Goal: Task Accomplishment & Management: Complete application form

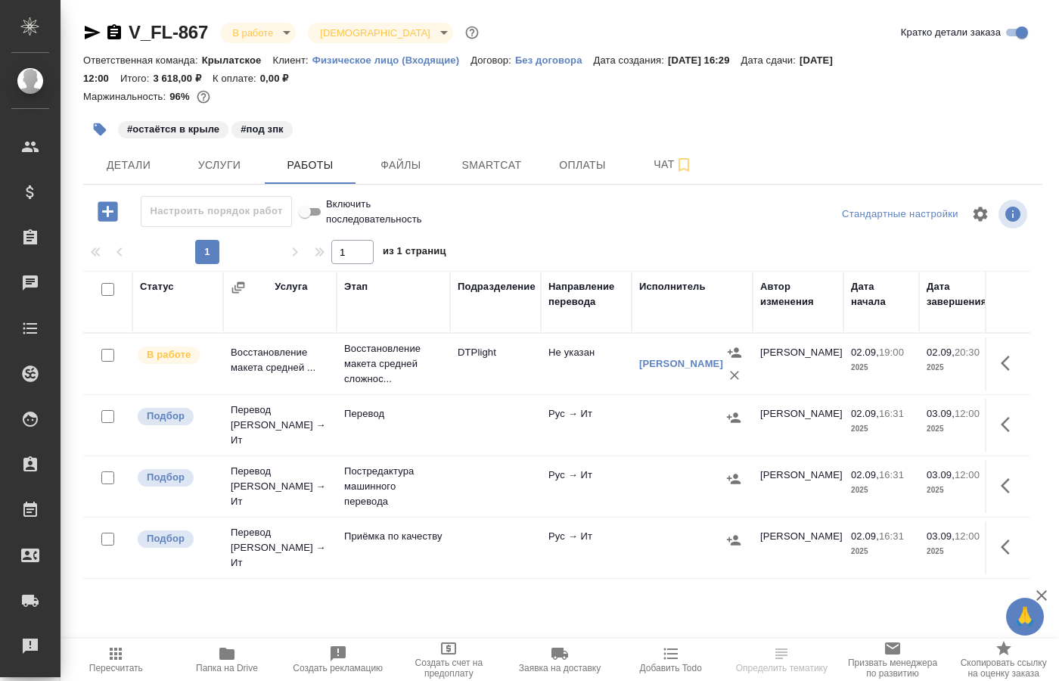
click at [295, 356] on td "Восстановление макета средней ..." at bounding box center [279, 363] width 113 height 53
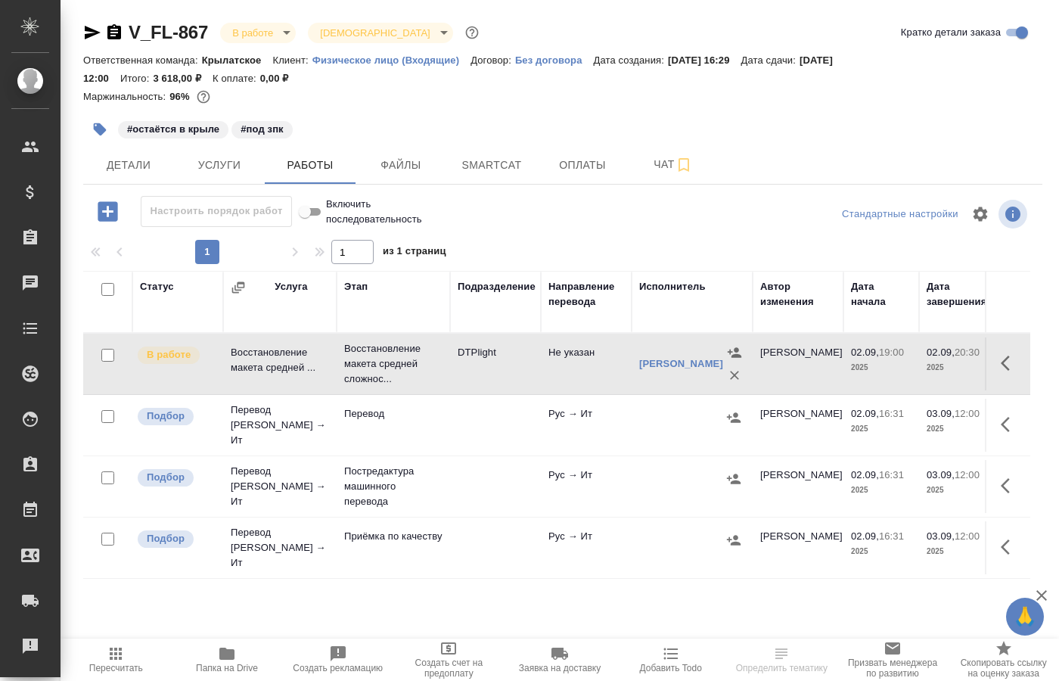
click at [295, 356] on td "Восстановление макета средней ..." at bounding box center [279, 363] width 113 height 53
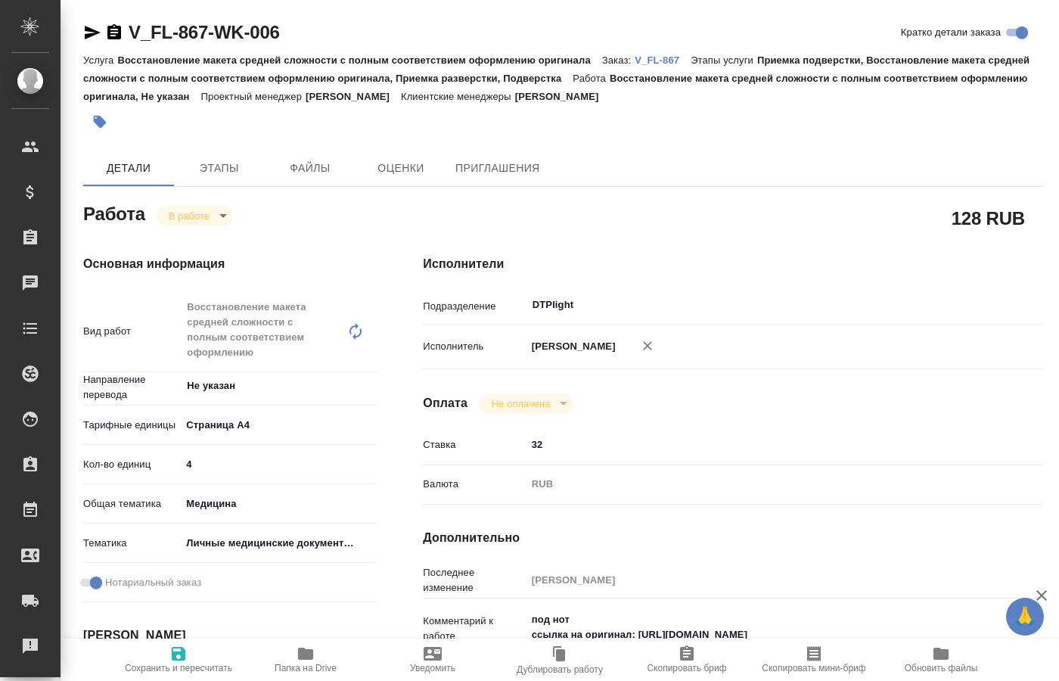
type textarea "x"
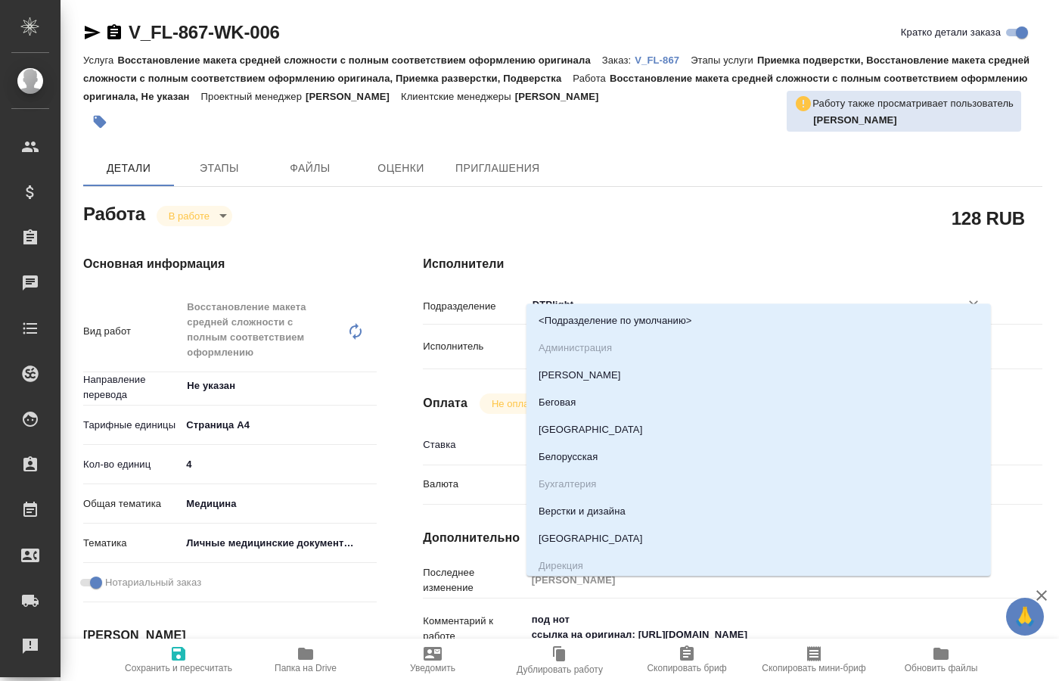
click at [587, 296] on input "DTPlight" at bounding box center [733, 305] width 405 height 18
type input "D"
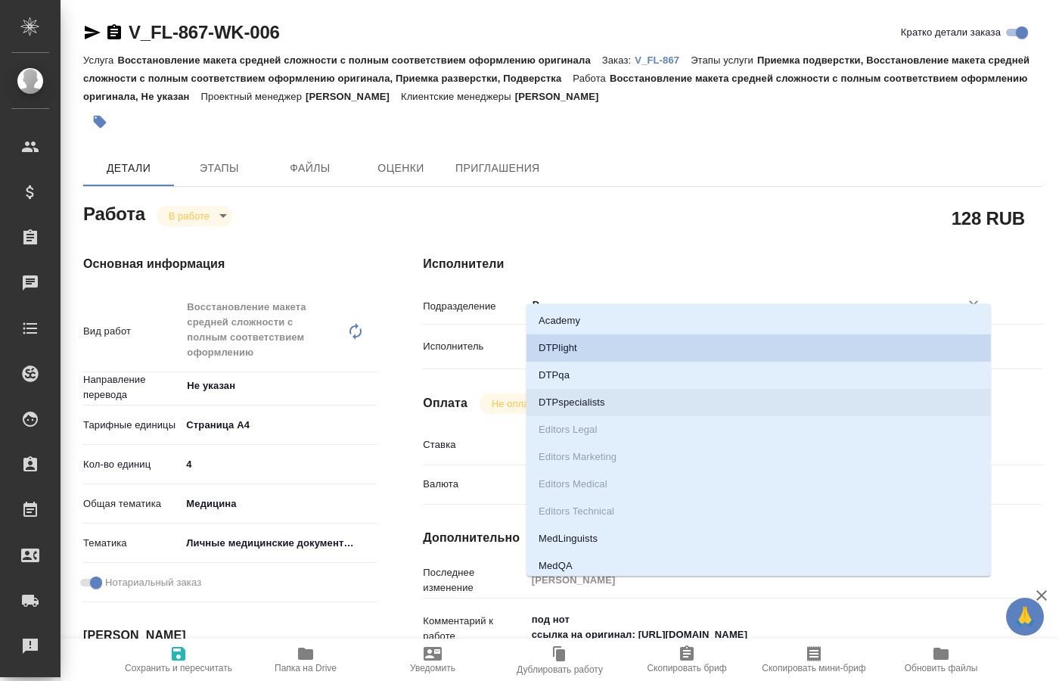
click at [592, 399] on li "DTPspecialists" at bounding box center [759, 402] width 465 height 27
type textarea "x"
type input "DTPspecialists"
type textarea "x"
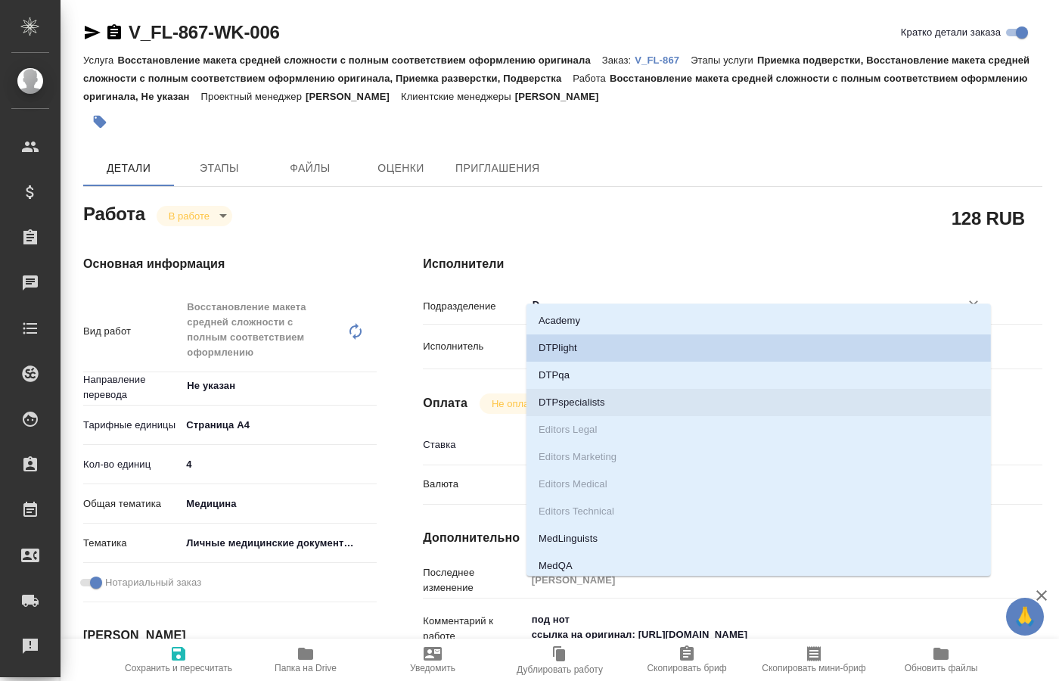
type textarea "x"
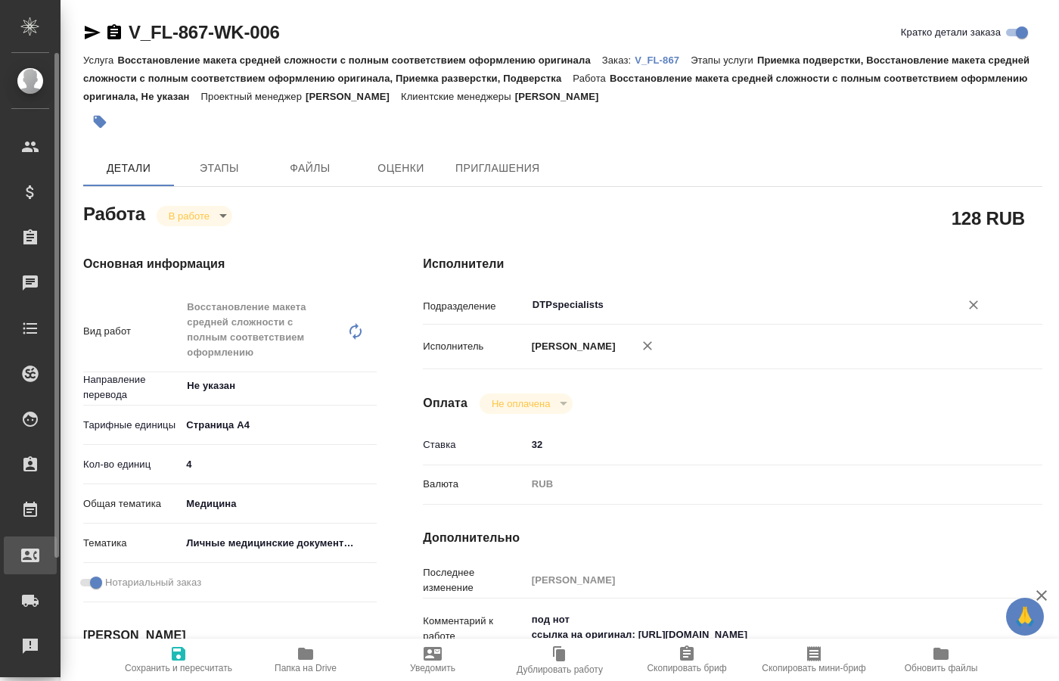
type textarea "x"
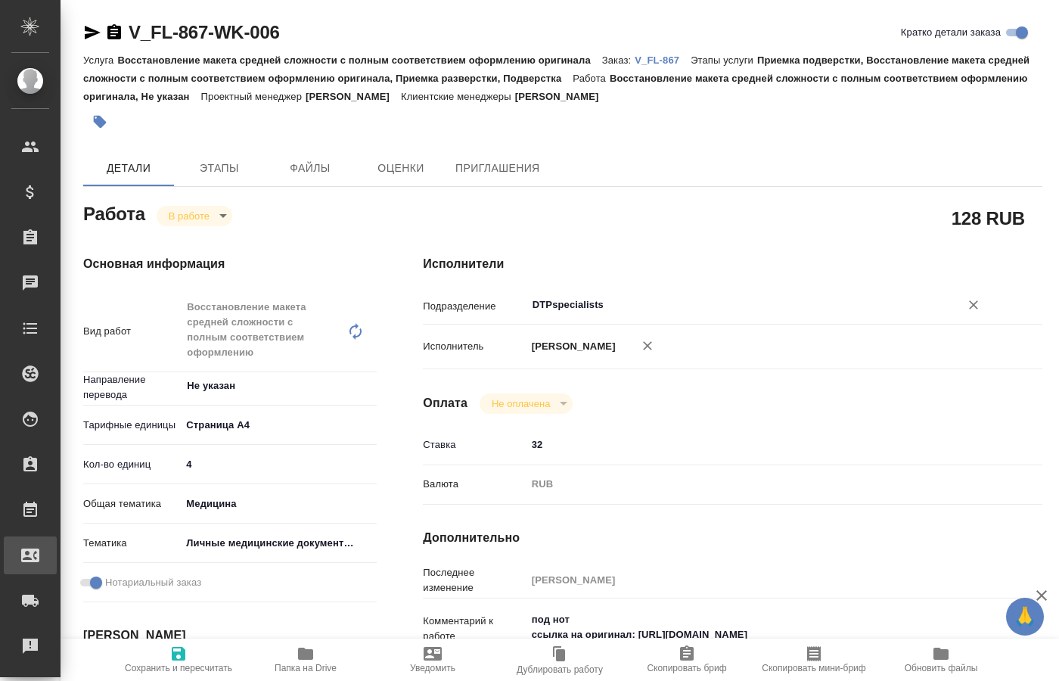
type input "DTPspecialists"
type textarea "x"
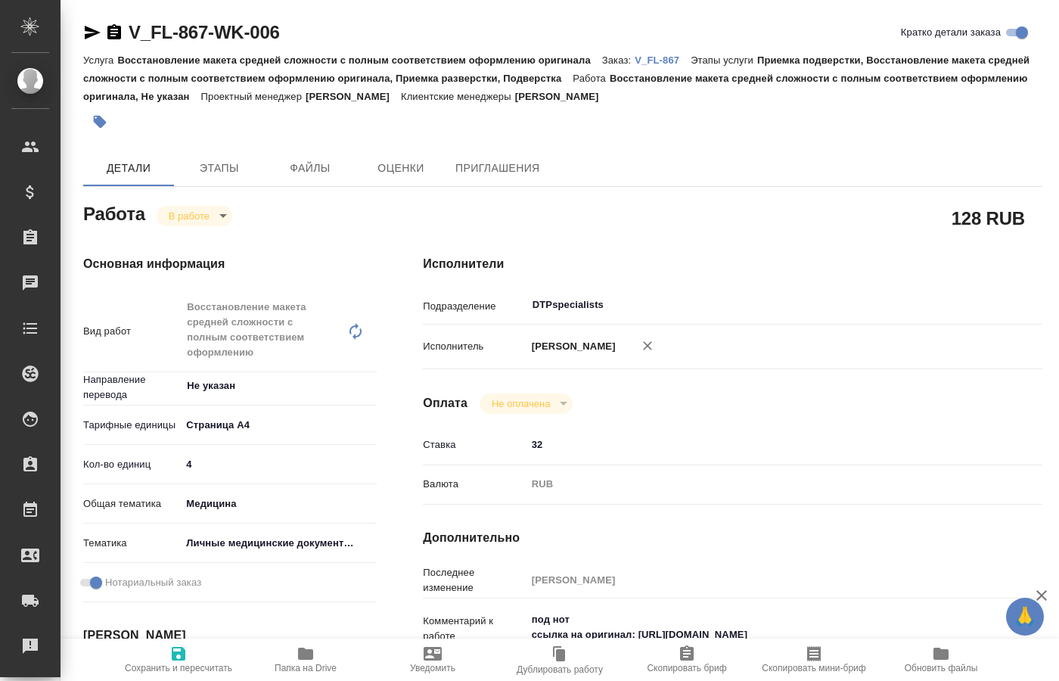
type textarea "x"
click at [178, 664] on span "Сохранить и пересчитать" at bounding box center [178, 668] width 107 height 11
type textarea "x"
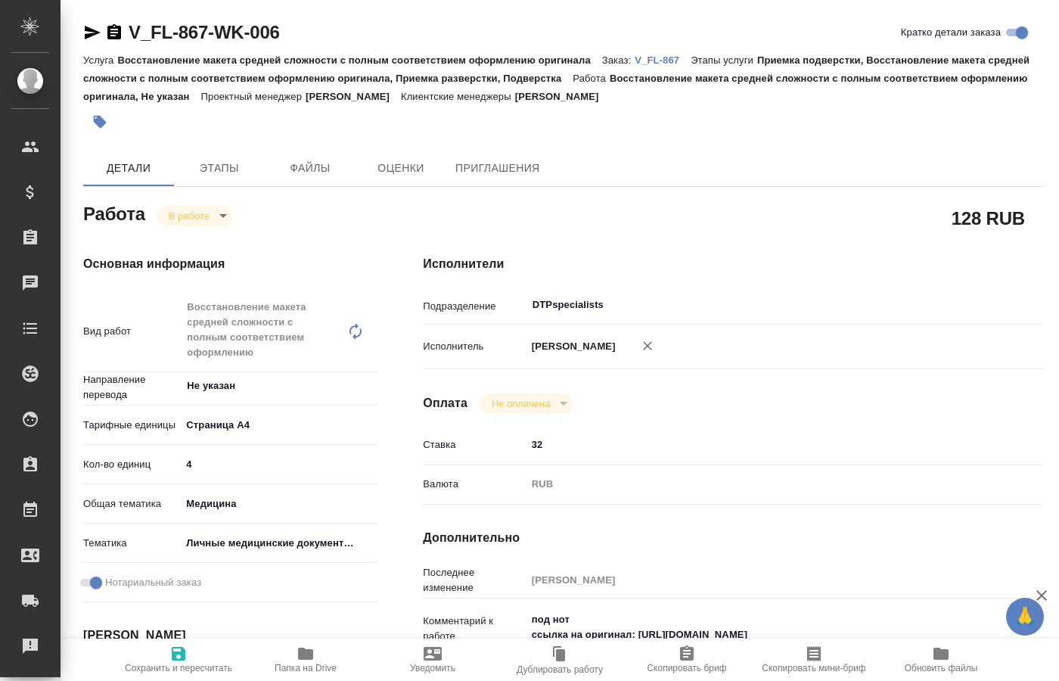
type textarea "x"
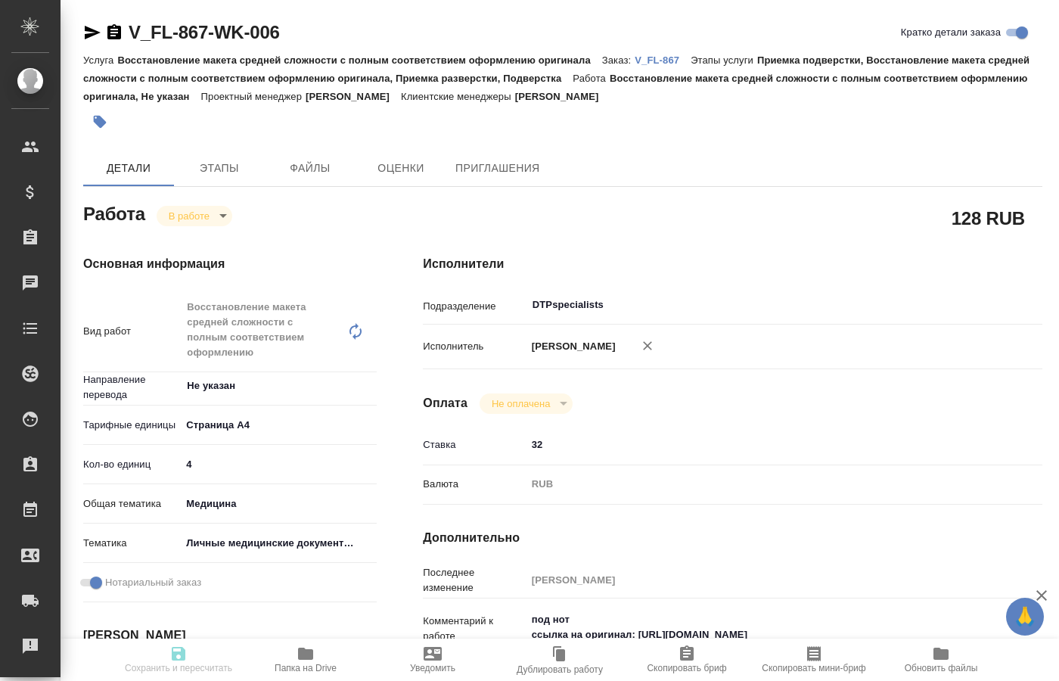
type textarea "x"
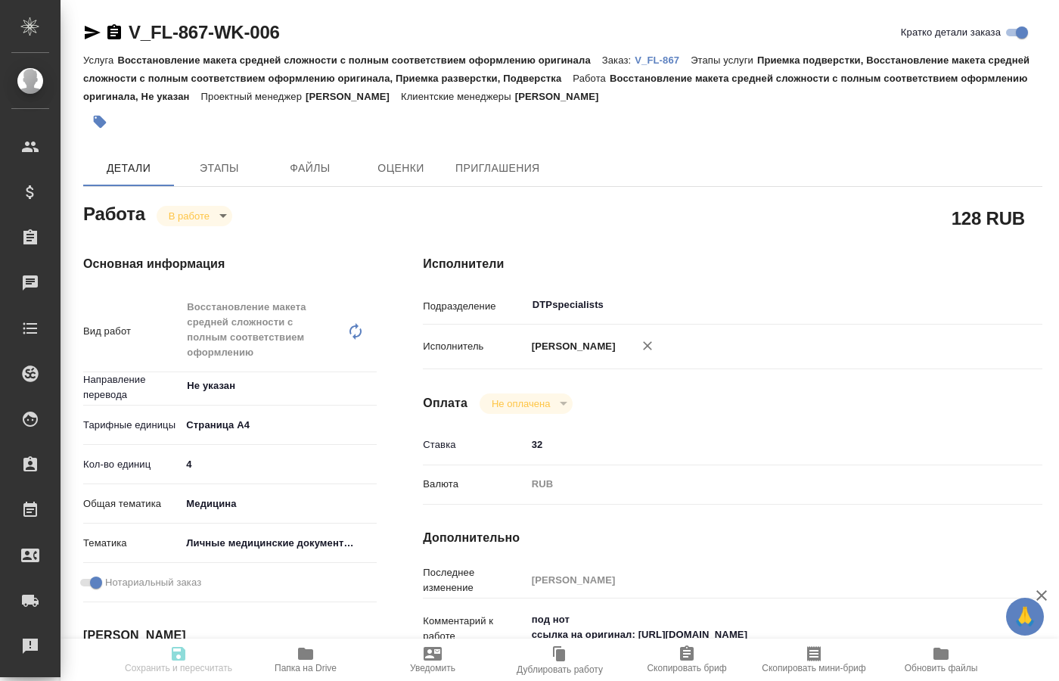
type textarea "x"
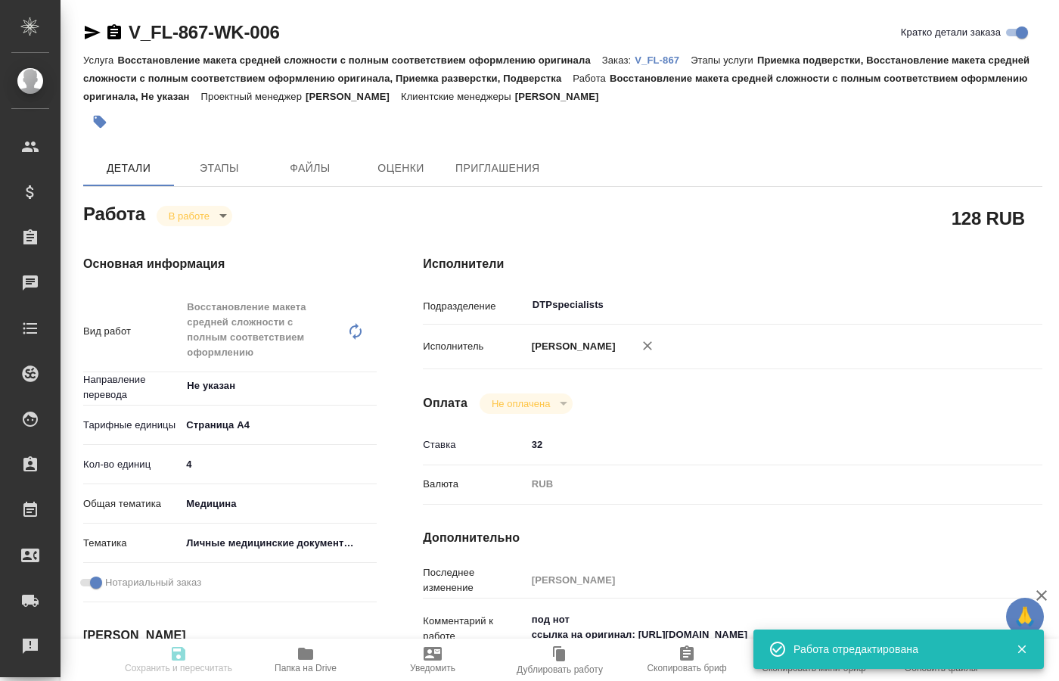
type input "inProgress"
type textarea "Восстановление макета средней сложности с полным соответствием оформлению ориги…"
type textarea "x"
type input "Не указан"
type input "5f036ec4e16dec2d6b59c8ff"
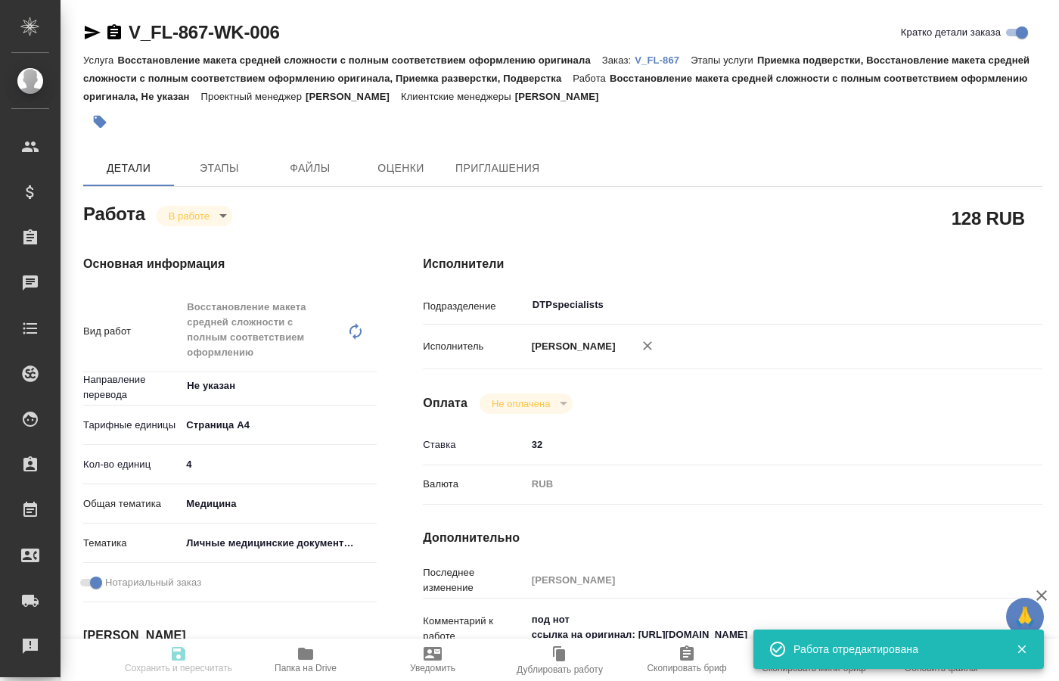
type input "4"
type input "med"
type input "5a8b8b956a9677013d343e74"
checkbox input "true"
type input "02.09.2025 19:00"
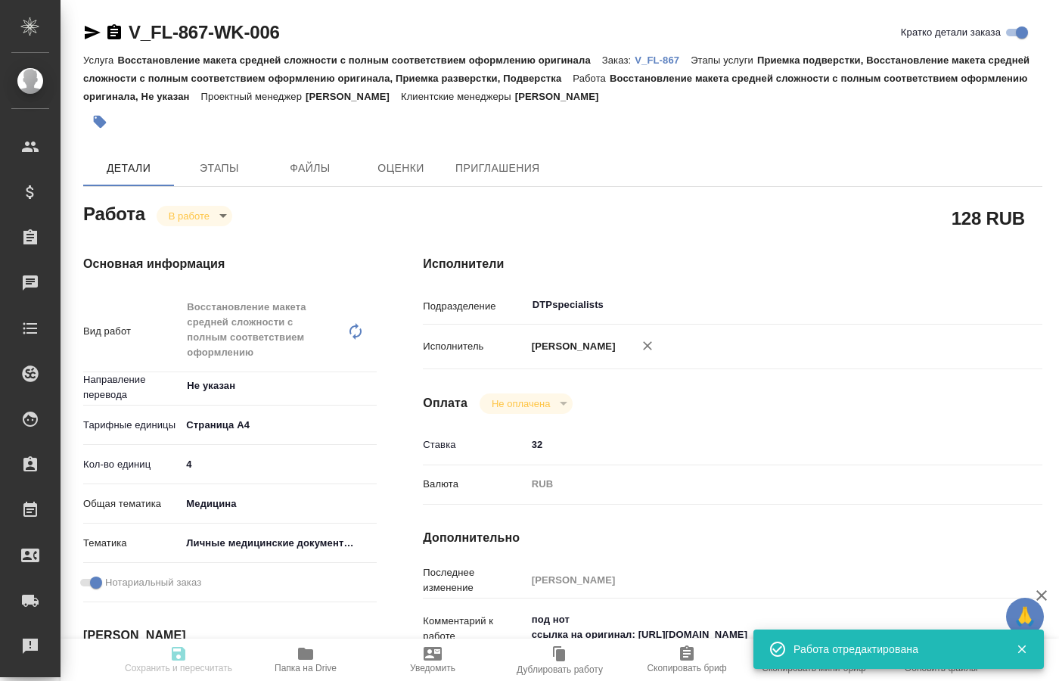
type input "02.09.2025 19:39"
type input "02.09.2025 20:30"
type input "03.09.2025 12:00"
type input "DTPspecialists"
type input "notPayed"
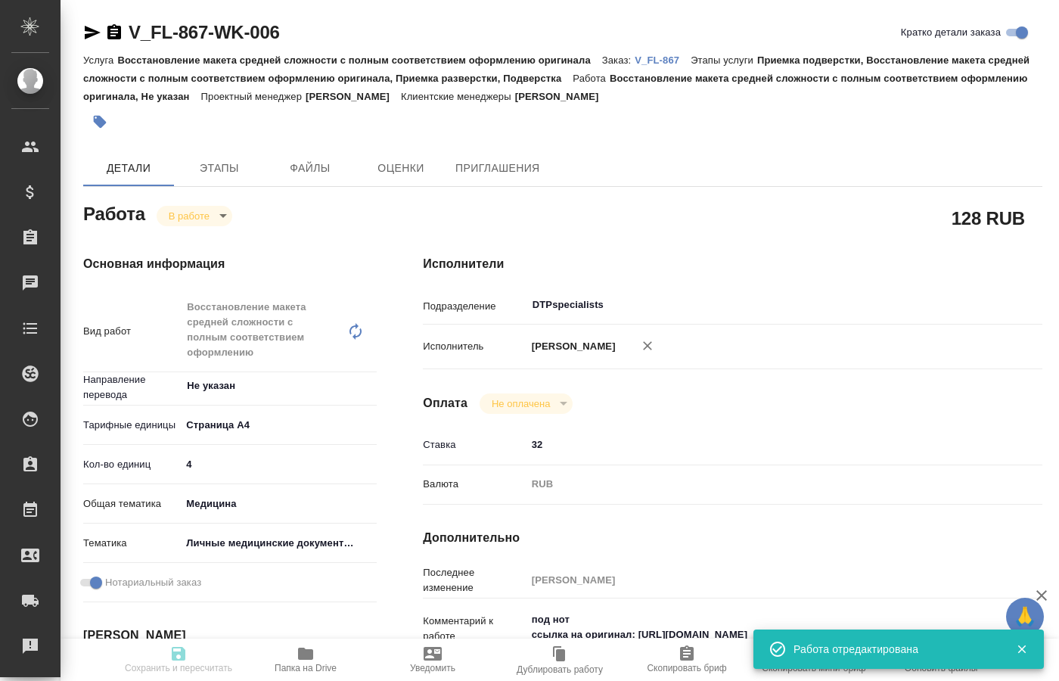
type input "32"
type input "RUB"
type input "Chernova Anna"
type textarea "под нот ссылка на оригинал: https://drive.awatera.com/s/xs5HBDFCf3TDJAc"
type textarea "x"
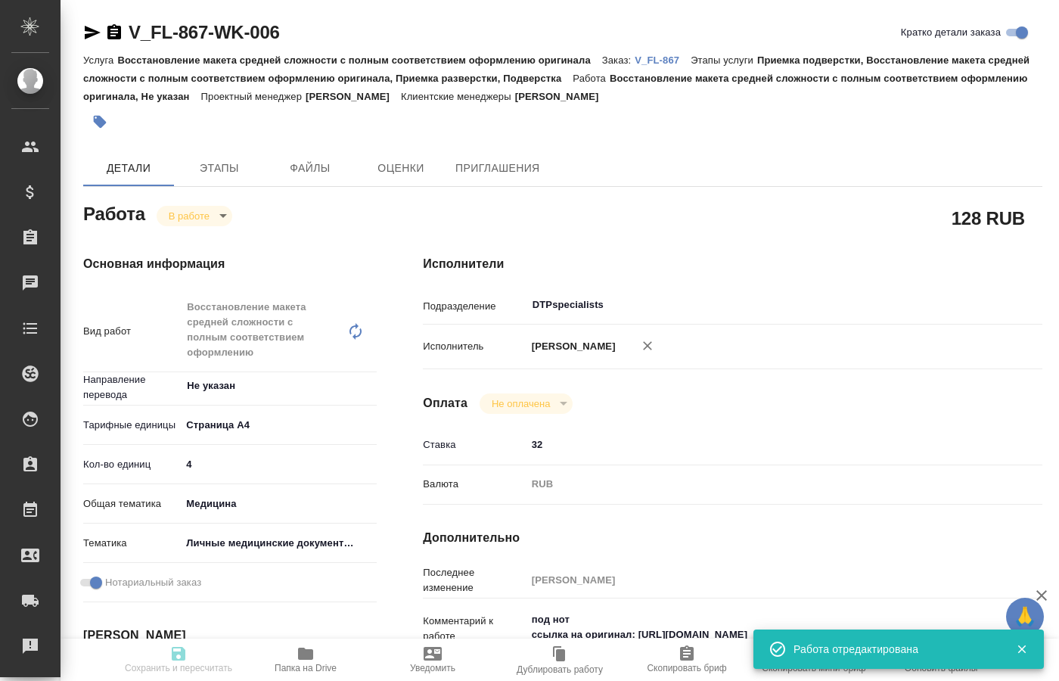
type textarea "/Clients/FL_V/Orders/V_FL-867/DTP/V_FL-867-WK-006"
type textarea "x"
type input "V_FL-867"
type input "Восстановление макета средней сложности с полным соответствием оформлению ориги…"
type input "Приемка подверстки, Восстановление макета средней сложности с полным соответств…"
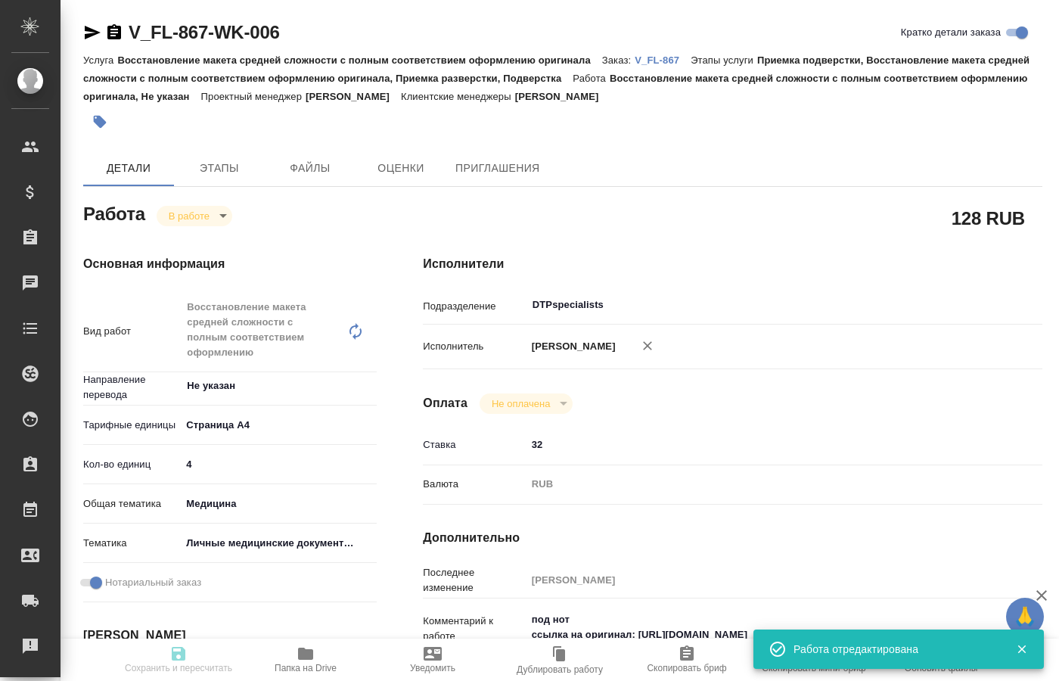
type input "Касымов Тимур"
type input "/Clients/FL_V/Orders/V_FL-867"
type textarea "x"
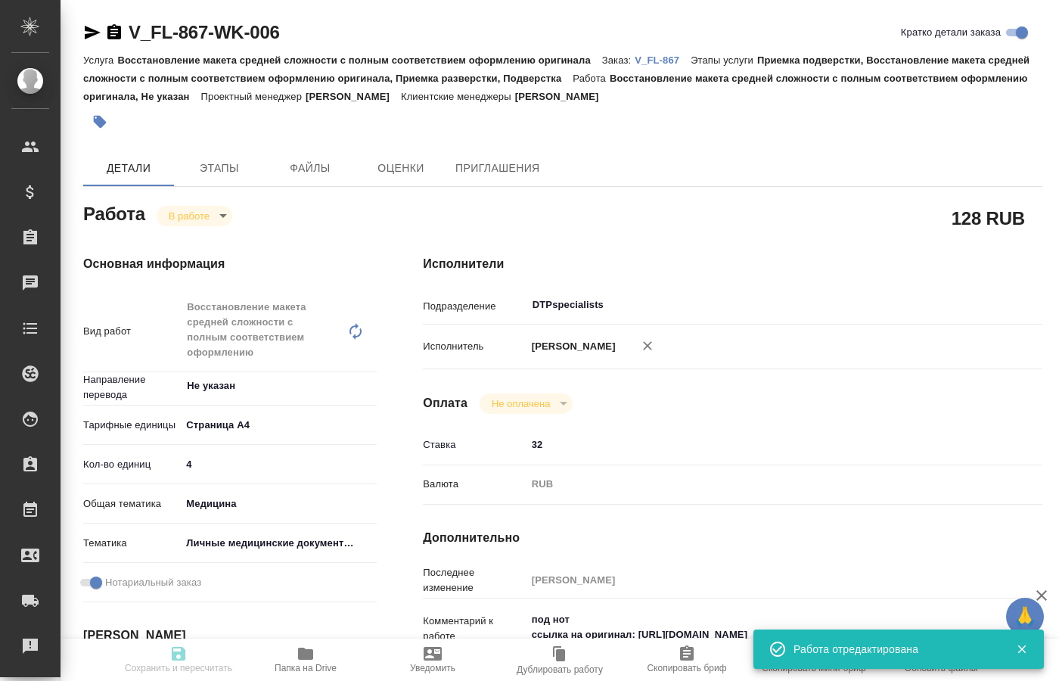
type textarea "x"
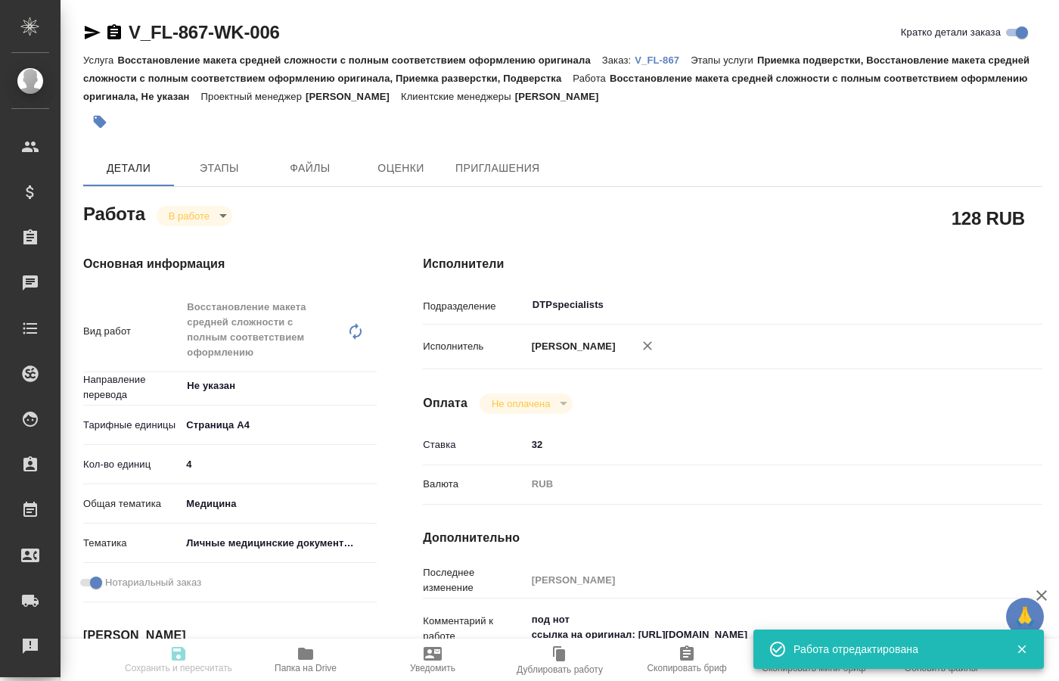
type textarea "x"
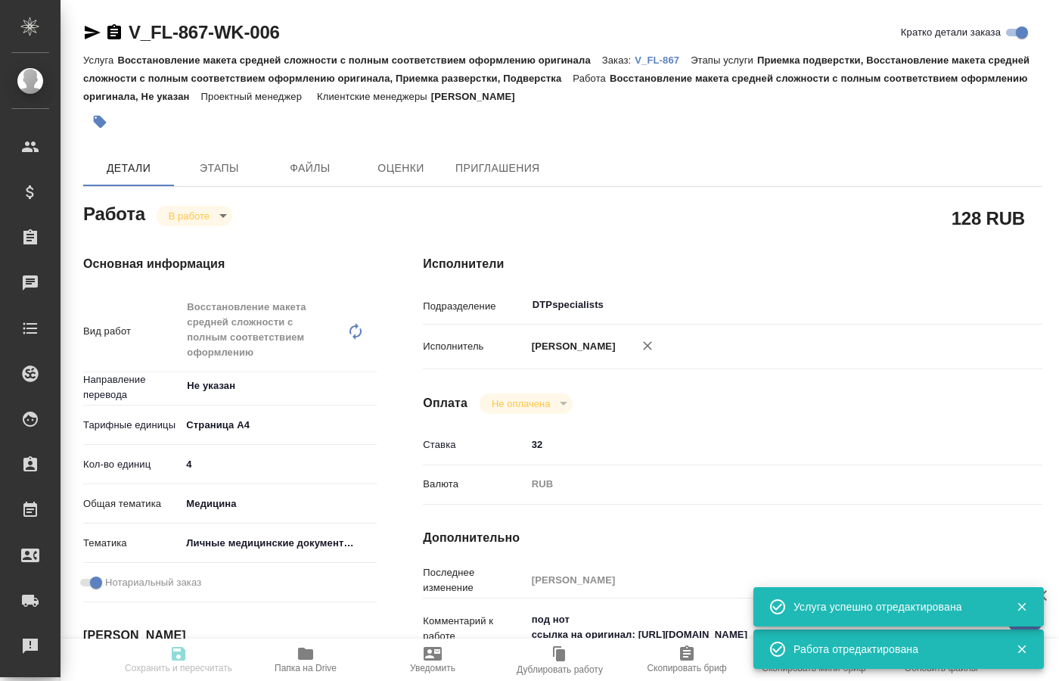
type textarea "x"
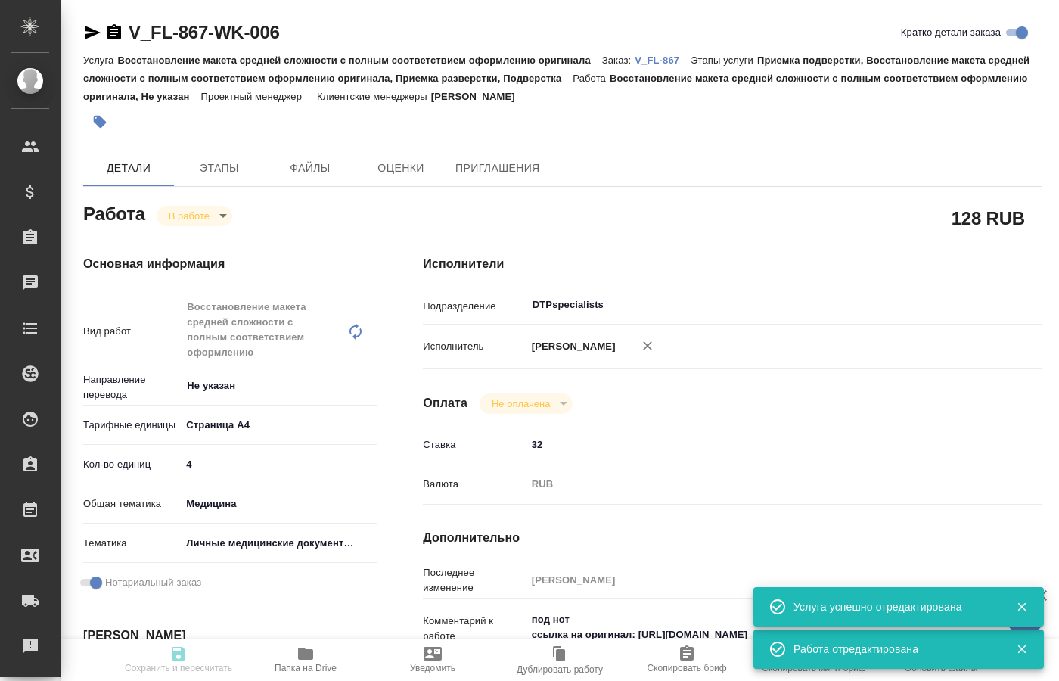
type textarea "x"
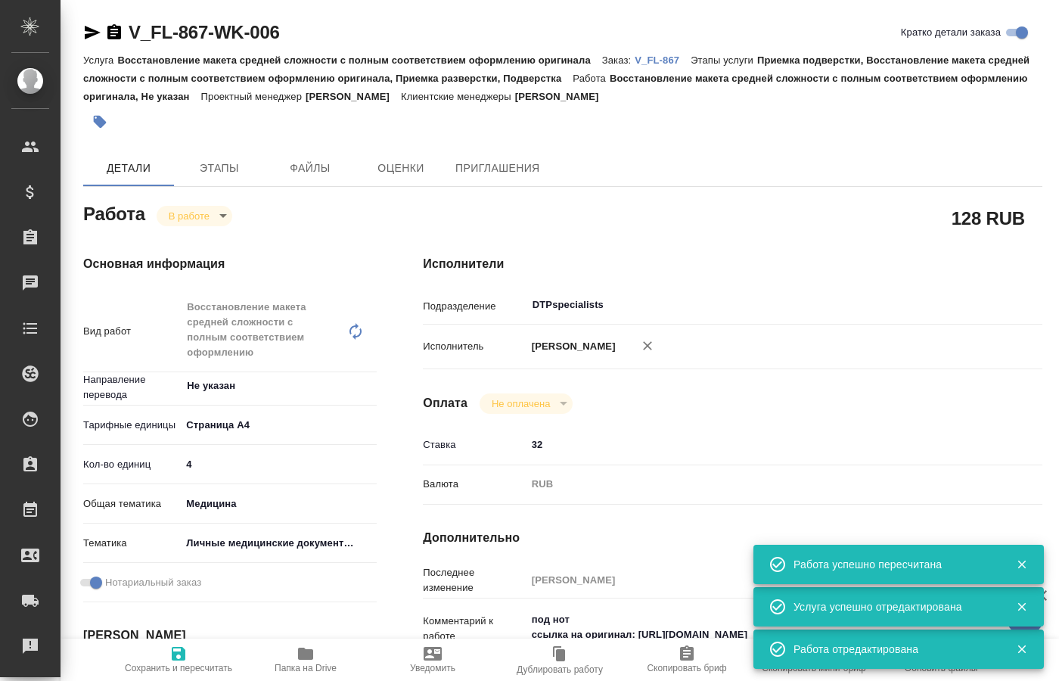
type input "inProgress"
type textarea "Восстановление макета средней сложности с полным соответствием оформлению ориги…"
type textarea "x"
type input "Не указан"
type input "5f036ec4e16dec2d6b59c8ff"
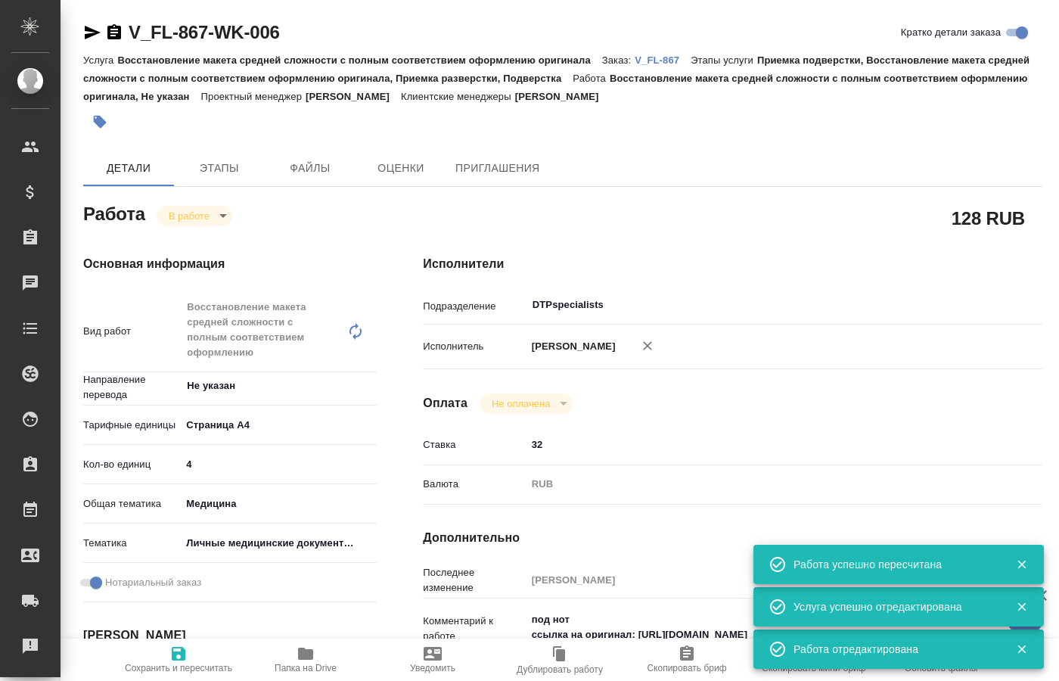
type input "4"
type input "med"
type input "5a8b8b956a9677013d343e74"
checkbox input "true"
type input "02.09.2025 19:00"
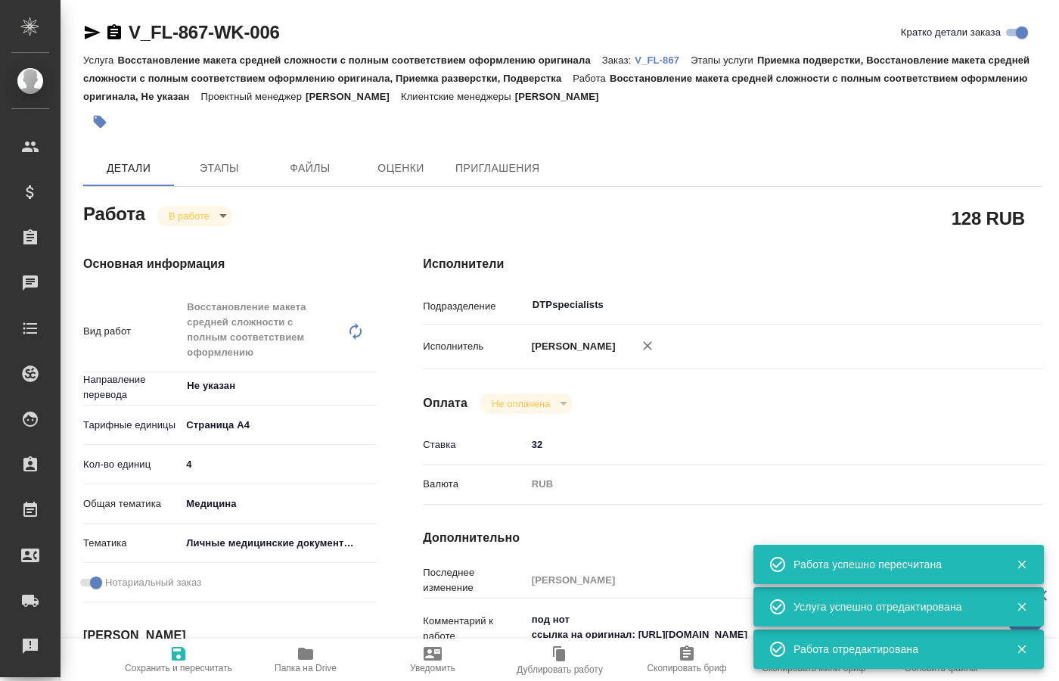
type input "02.09.2025 19:39"
type input "02.09.2025 20:30"
type input "03.09.2025 12:00"
type input "DTPspecialists"
type input "notPayed"
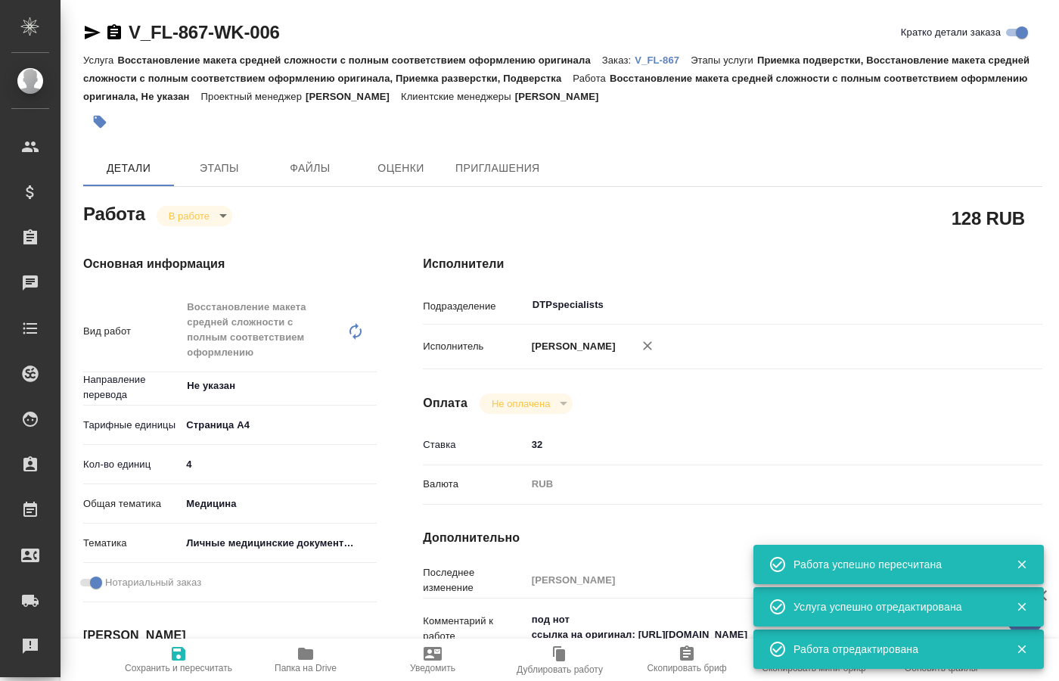
type input "32"
type input "RUB"
type input "Chernova Anna"
type textarea "под нот ссылка на оригинал: https://drive.awatera.com/s/xs5HBDFCf3TDJAc"
type textarea "x"
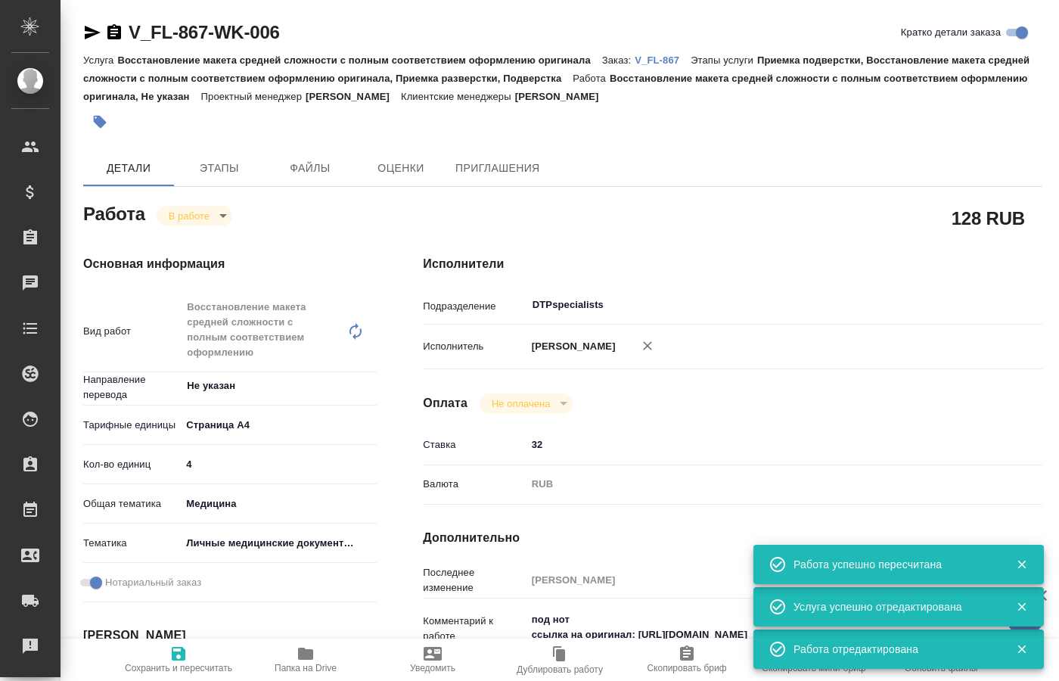
type textarea "/Clients/FL_V/Orders/V_FL-867/DTP/V_FL-867-WK-006"
type textarea "x"
type input "V_FL-867"
type input "Восстановление макета средней сложности с полным соответствием оформлению ориги…"
type input "Приемка подверстки, Восстановление макета средней сложности с полным соответств…"
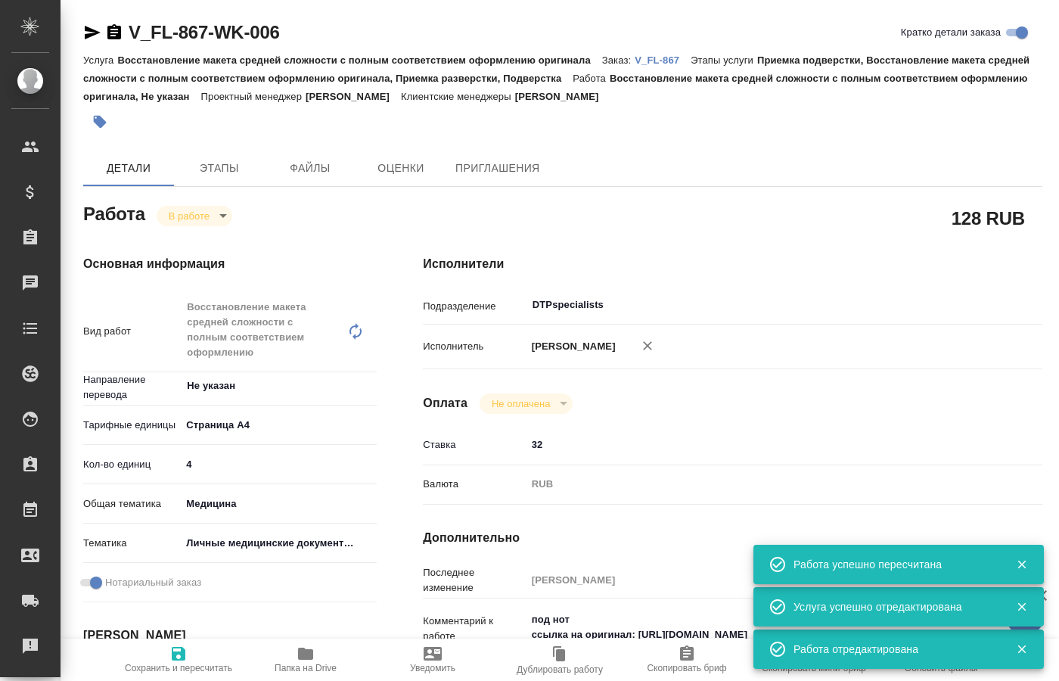
type input "Касымов Тимур"
type input "/Clients/FL_V/Orders/V_FL-867"
type textarea "x"
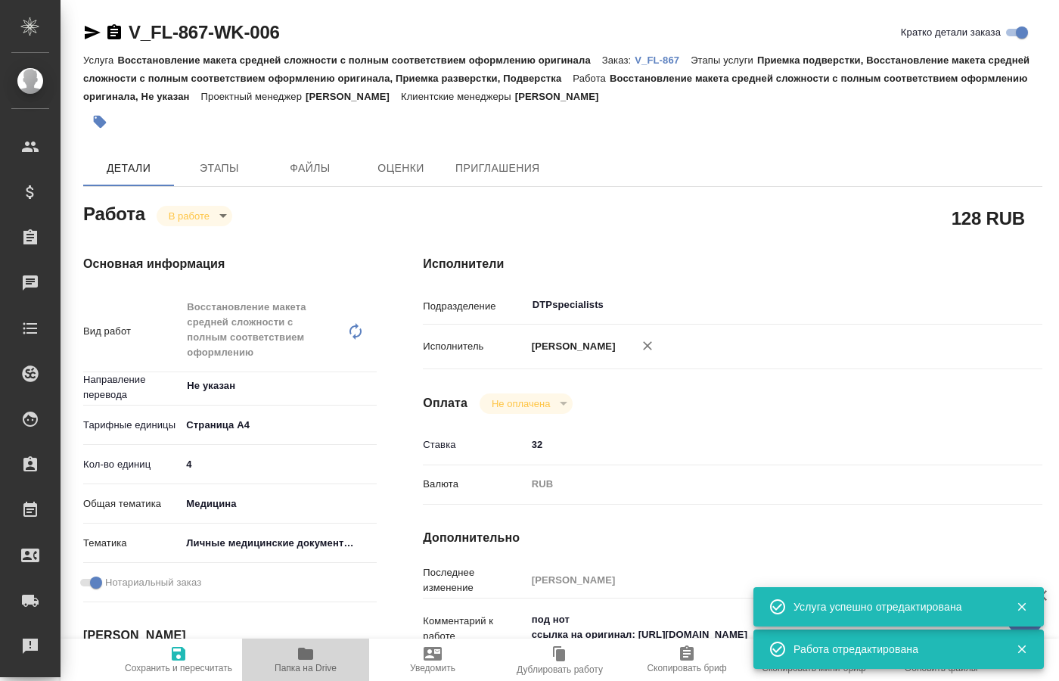
click at [319, 645] on span "Папка на Drive" at bounding box center [305, 659] width 109 height 29
type textarea "x"
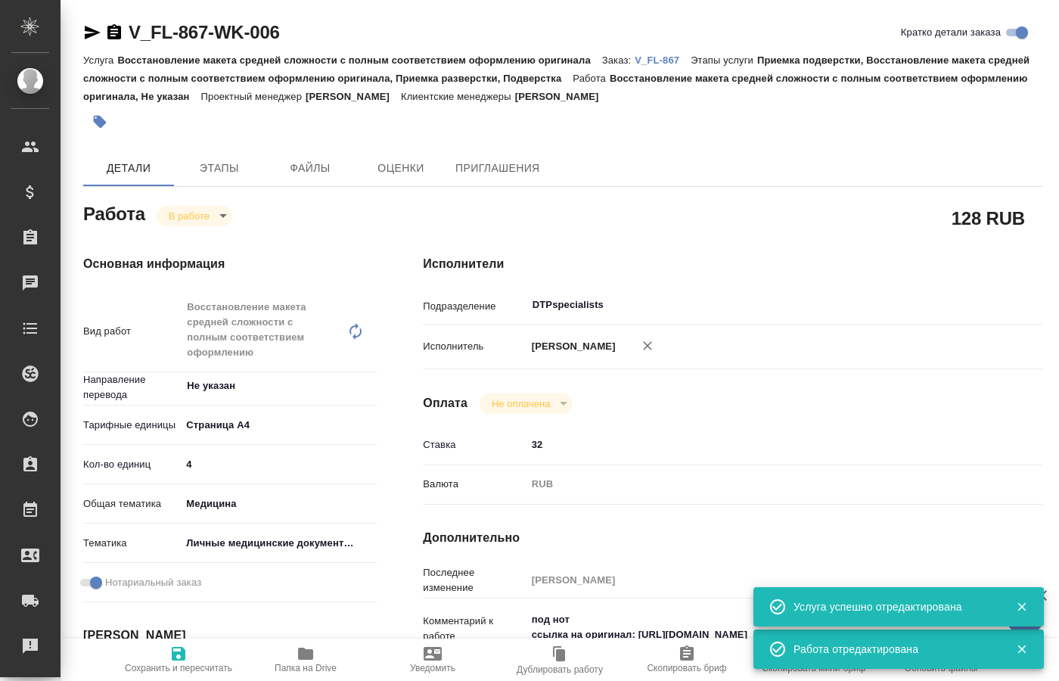
type textarea "x"
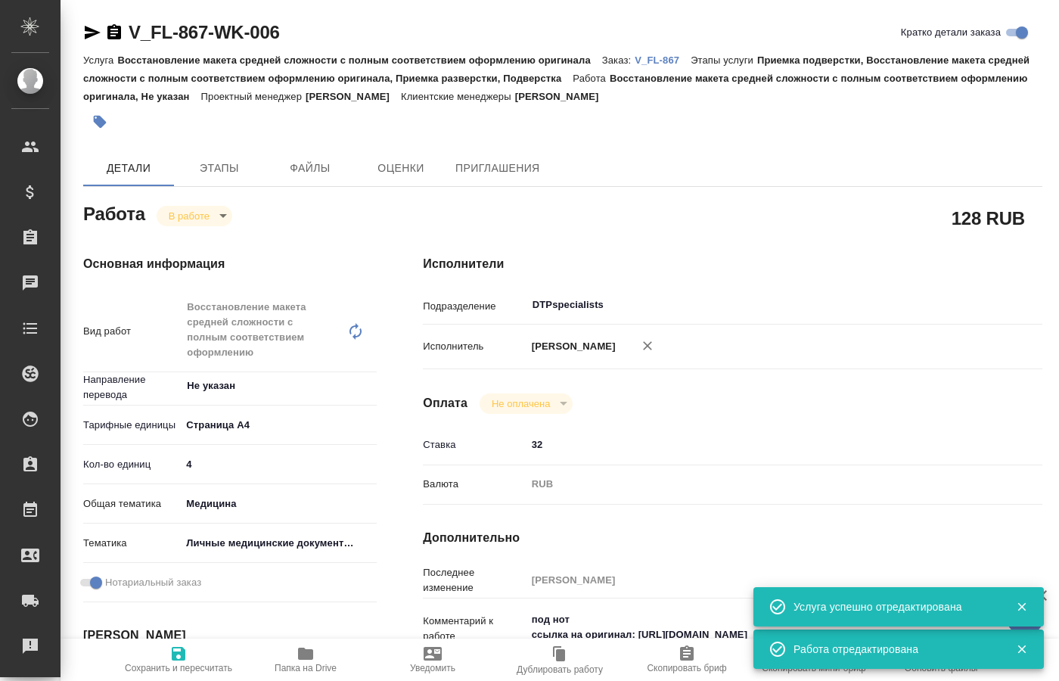
type textarea "x"
drag, startPoint x: 125, startPoint y: 17, endPoint x: 209, endPoint y: 33, distance: 85.5
click at [209, 33] on div "V_FL-867-WK-006 Кратко детали заказа Услуга Восстановление макета средней сложн…" at bounding box center [563, 684] width 976 height 1369
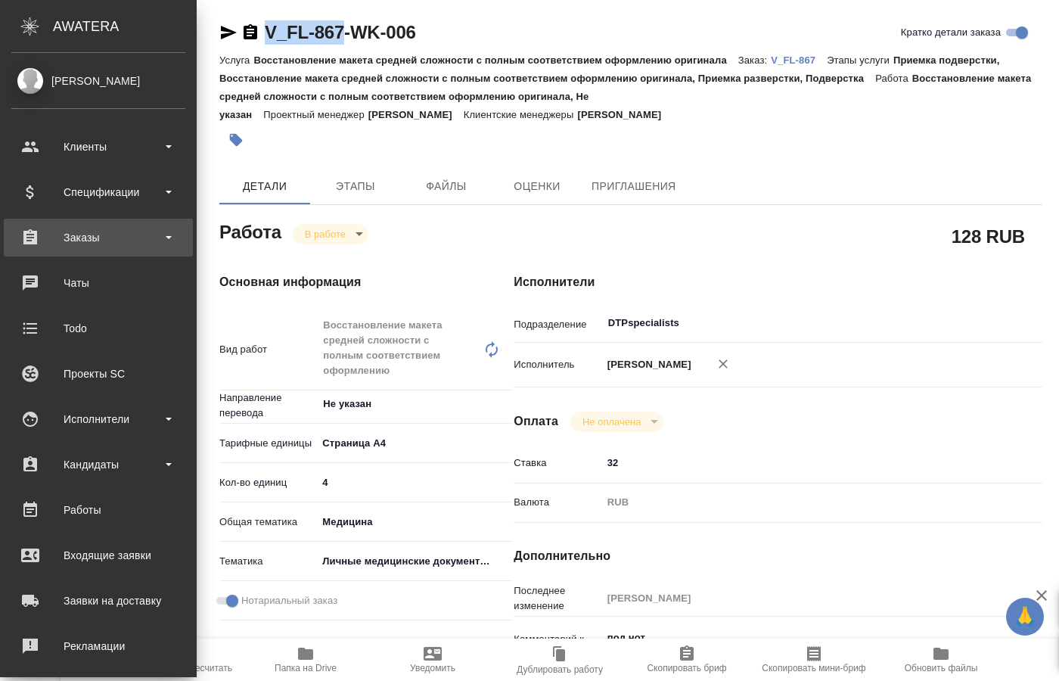
type textarea "x"
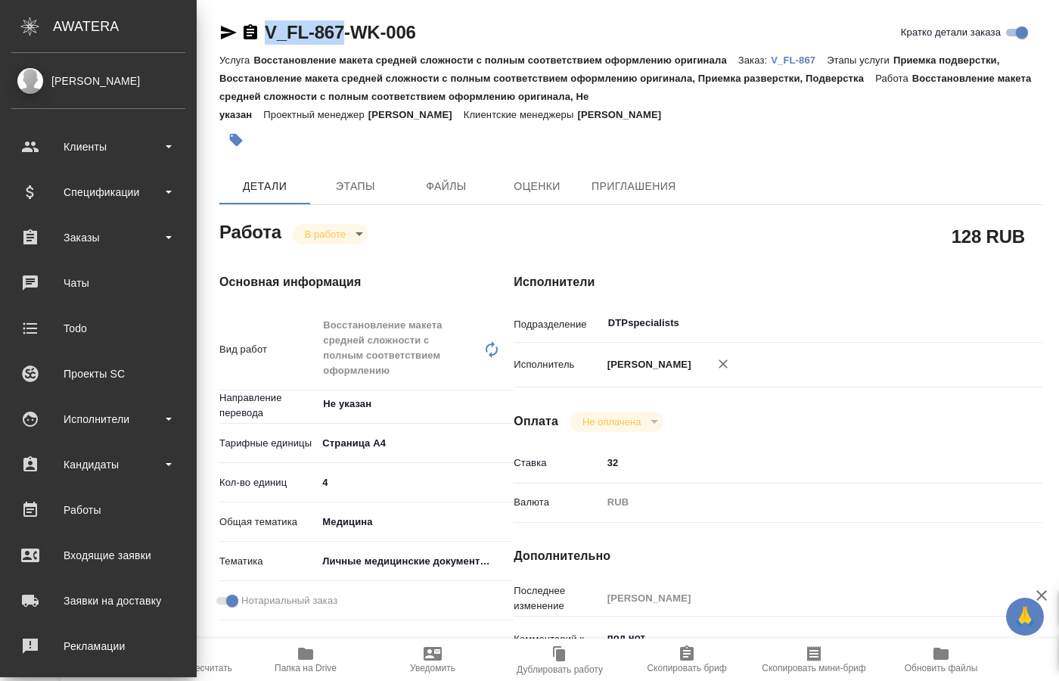
type textarea "x"
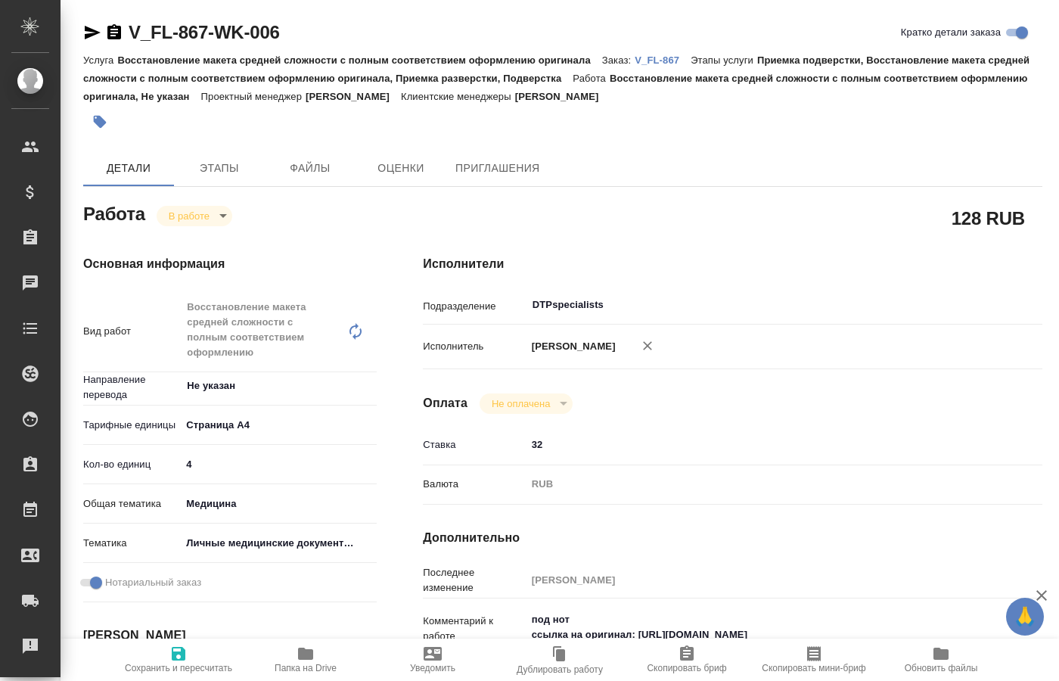
click at [216, 218] on body "🙏 .cls-1 fill:#fff; AWATERA Kucherenko Oksana Клиенты Спецификации Заказы 0 Чат…" at bounding box center [529, 340] width 1059 height 681
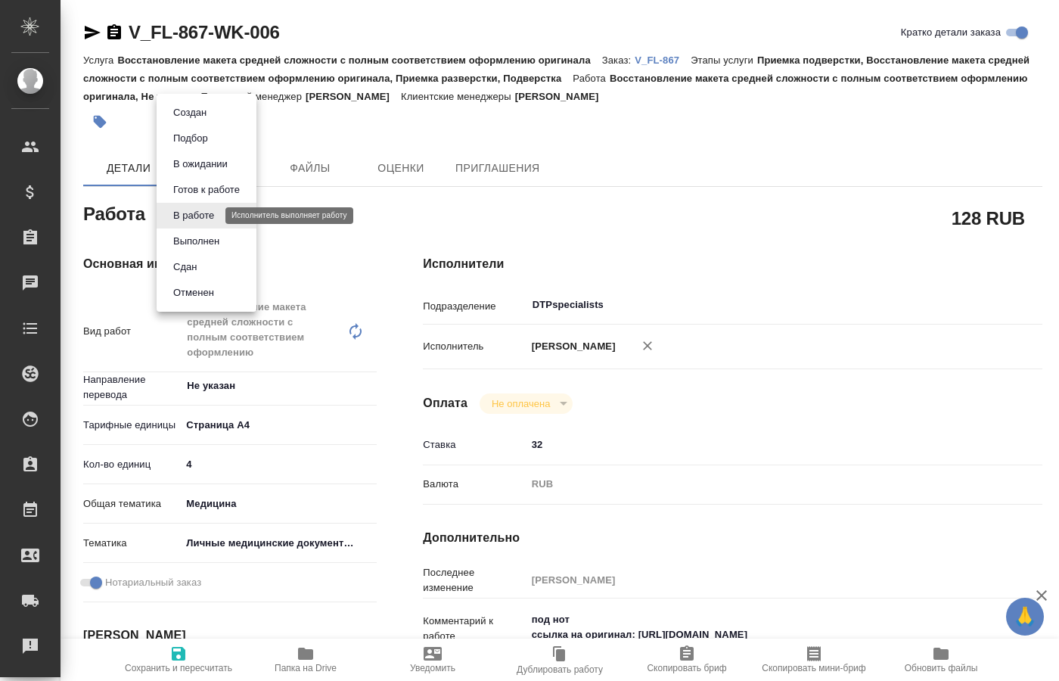
click at [186, 213] on button "В работе" at bounding box center [194, 215] width 50 height 17
click at [203, 212] on body "🙏 .cls-1 fill:#fff; AWATERA Kucherenko Oksana Клиенты Спецификации Заказы 0 Чат…" at bounding box center [529, 340] width 1059 height 681
click at [191, 242] on button "Выполнен" at bounding box center [196, 241] width 55 height 17
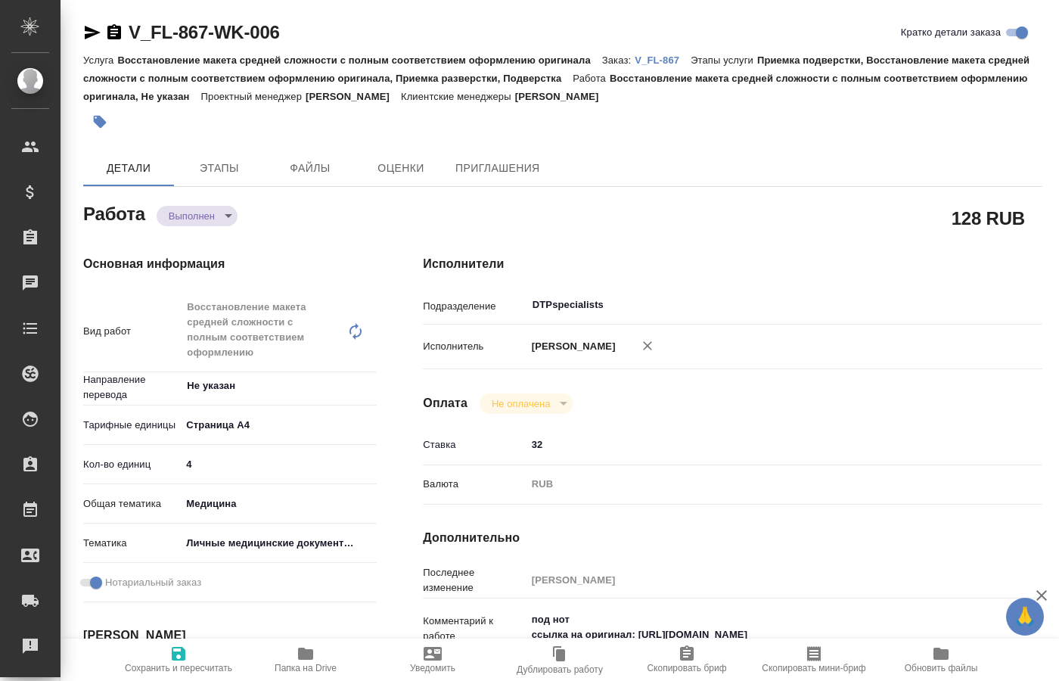
type textarea "x"
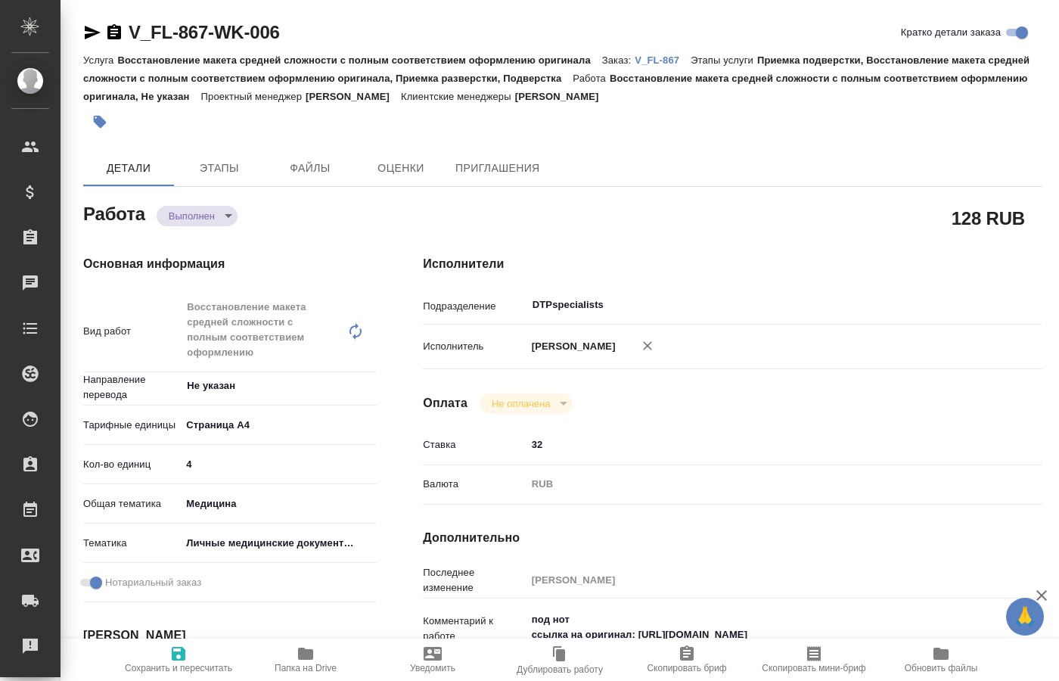
type textarea "x"
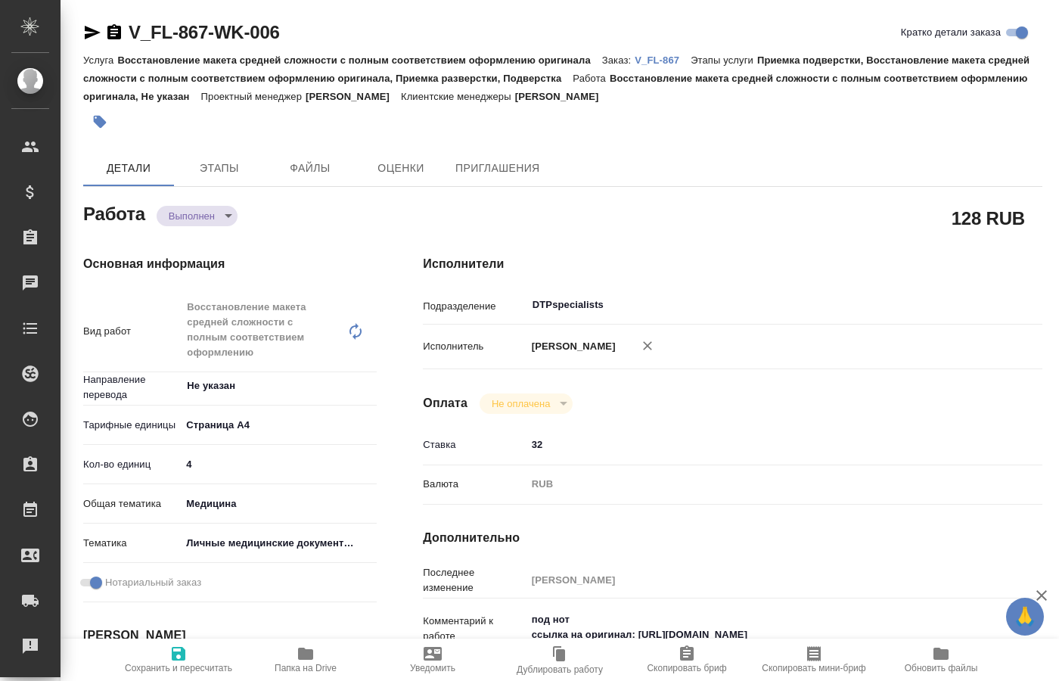
type textarea "x"
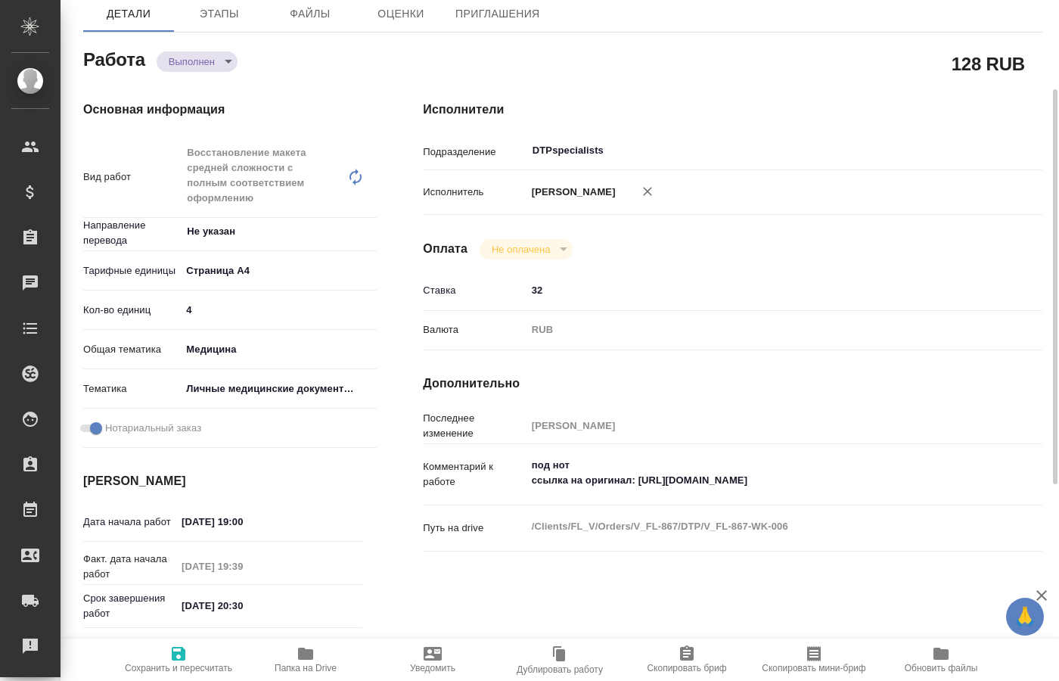
type textarea "x"
